Goal: Find specific page/section: Find specific page/section

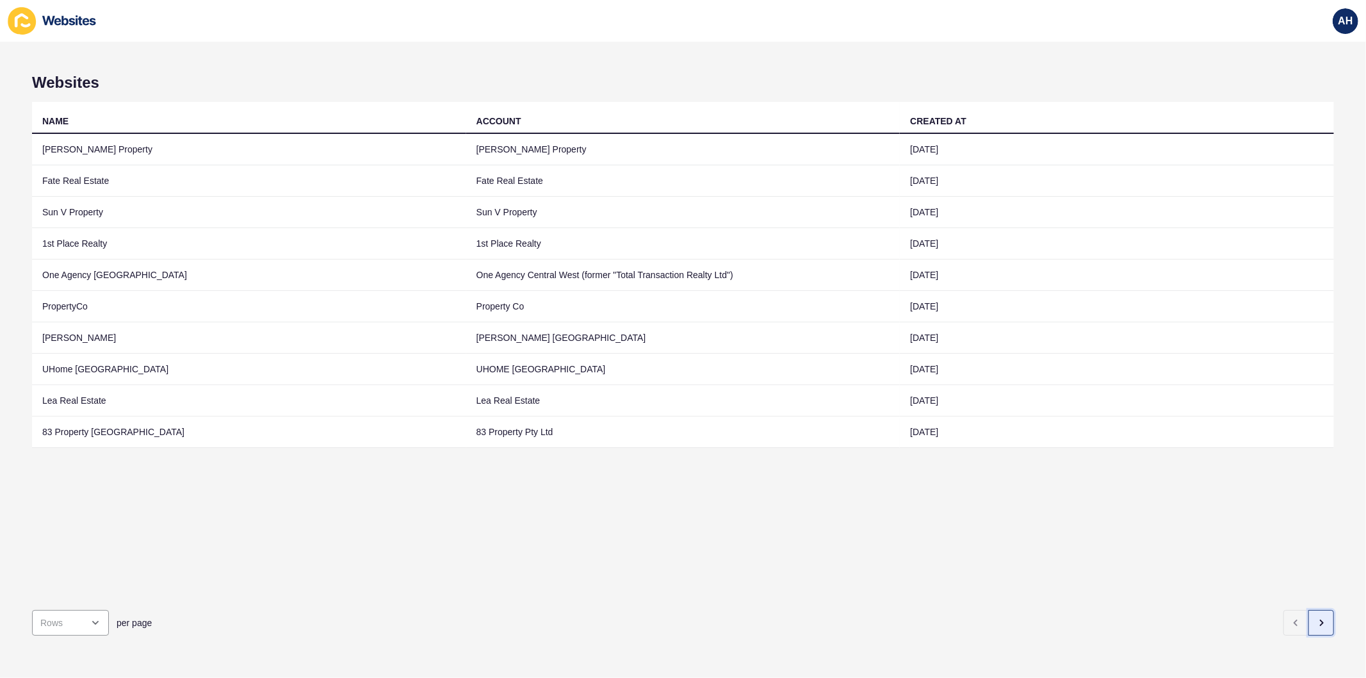
click at [1316, 617] on icon "button" at bounding box center [1321, 622] width 10 height 10
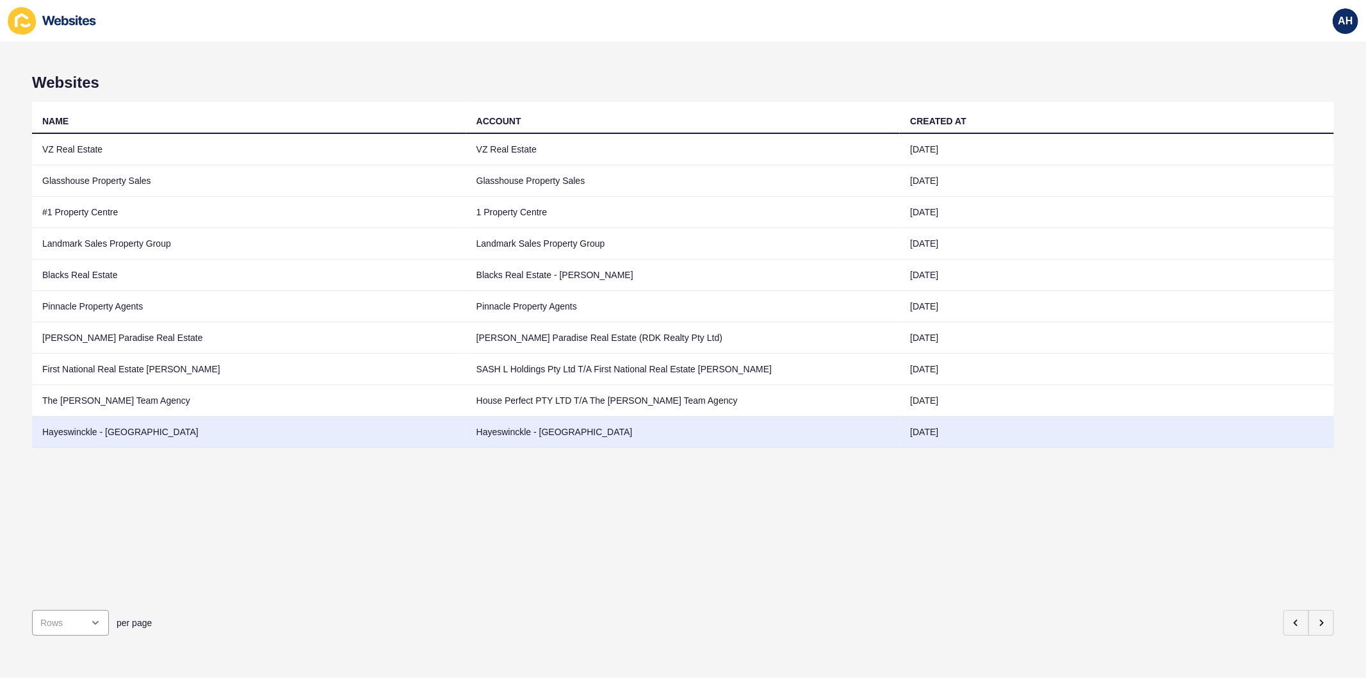
click at [694, 438] on td "Hayeswinckle - [GEOGRAPHIC_DATA]" at bounding box center [683, 431] width 434 height 31
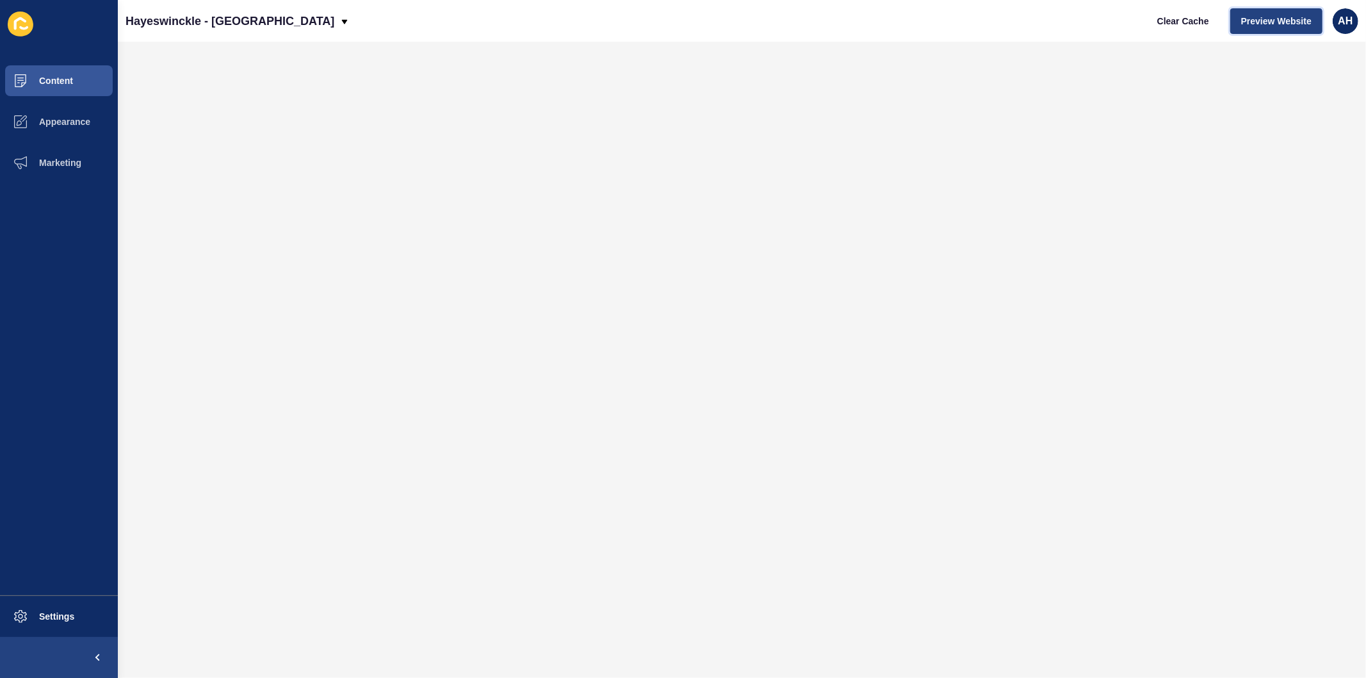
click at [1256, 27] on span "Preview Website" at bounding box center [1276, 21] width 70 height 13
